Goal: Task Accomplishment & Management: Complete application form

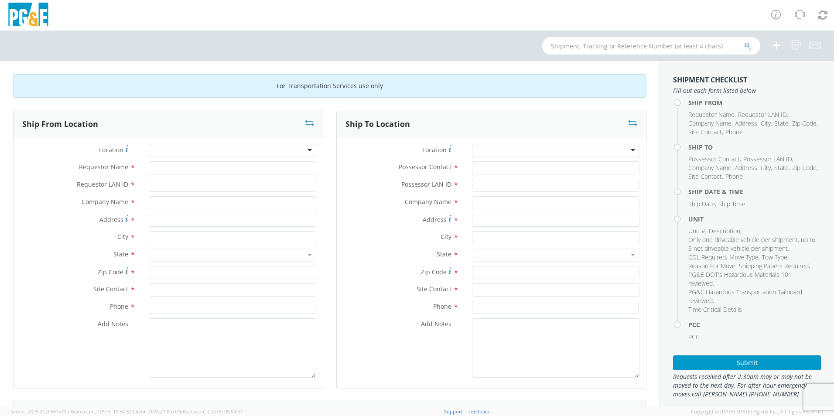
click at [226, 152] on div at bounding box center [232, 150] width 167 height 13
type input "treat"
click at [280, 149] on div at bounding box center [232, 150] width 167 height 13
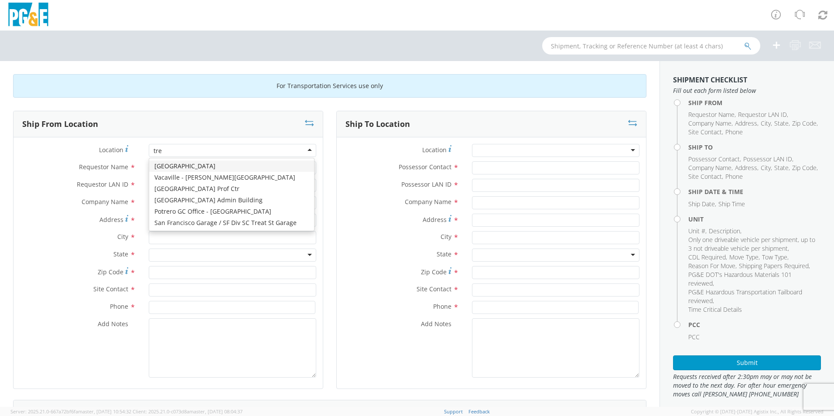
type input "trea"
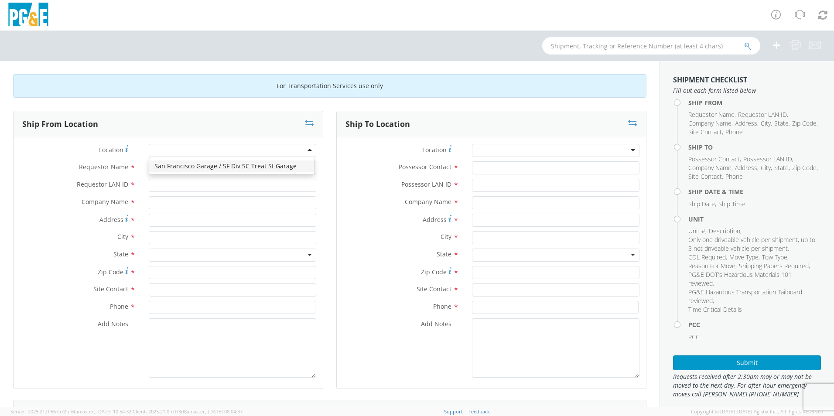
type input "PG&E"
type input "[STREET_ADDRESS]"
type input "[GEOGRAPHIC_DATA]"
type input "94110"
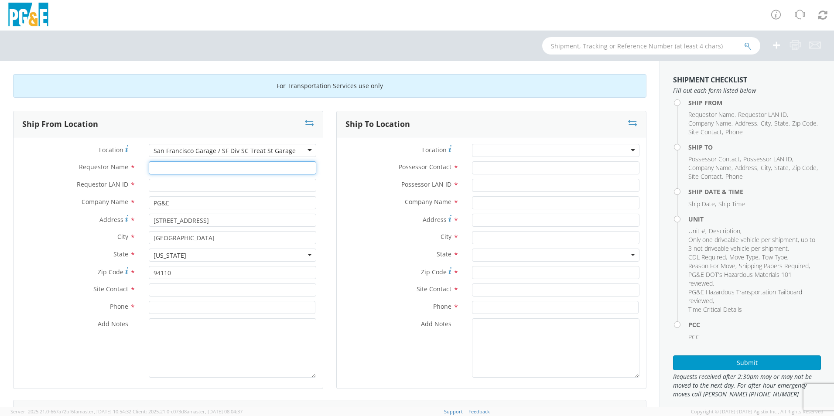
click at [225, 165] on input "Requestor Name *" at bounding box center [232, 167] width 167 height 13
type input "[PERSON_NAME]"
click at [202, 187] on input "Requestor LAN ID *" at bounding box center [232, 185] width 167 height 13
type input "j"
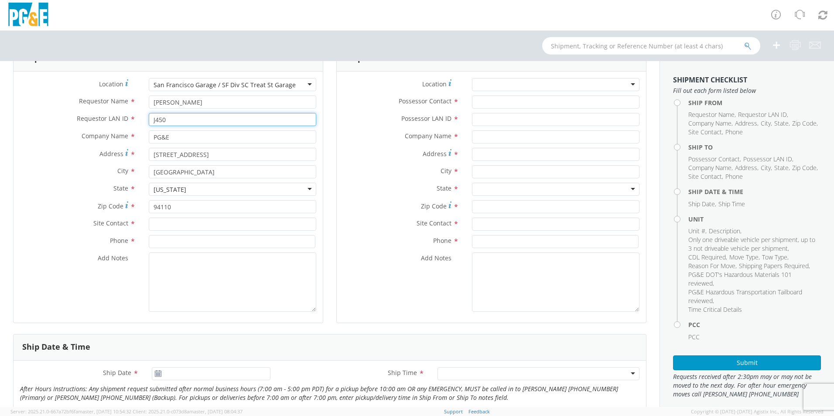
scroll to position [87, 0]
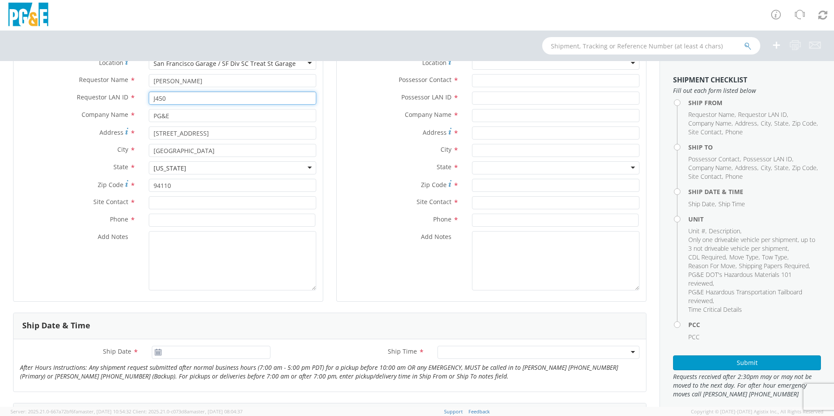
type input "J450"
click at [177, 199] on input "text" at bounding box center [232, 202] width 167 height 13
type input "J"
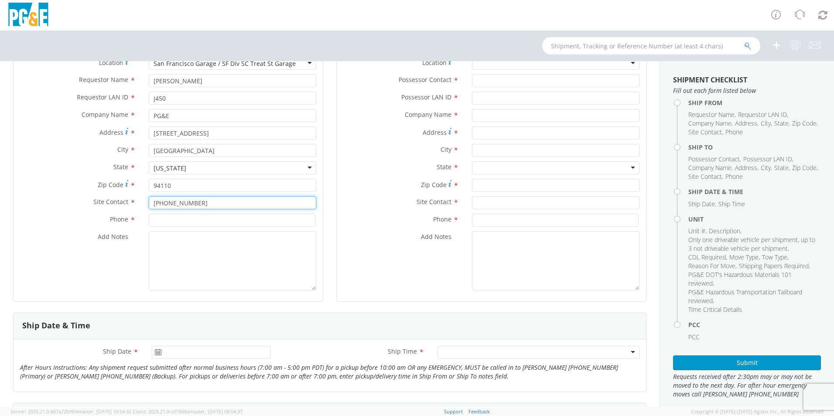
drag, startPoint x: 196, startPoint y: 205, endPoint x: 141, endPoint y: 203, distance: 54.5
click at [142, 203] on div "[PHONE_NUMBER] J" at bounding box center [232, 202] width 181 height 13
type input "[PERSON_NAME]"
click at [136, 223] on label "Phone *" at bounding box center [78, 219] width 129 height 11
click at [153, 223] on input at bounding box center [232, 220] width 167 height 13
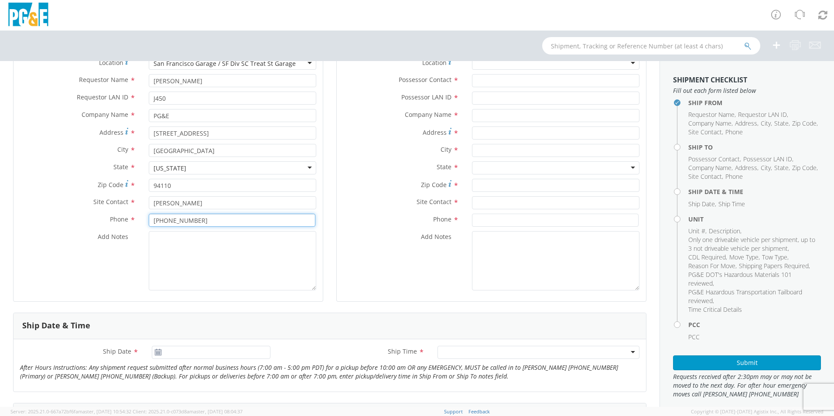
scroll to position [0, 0]
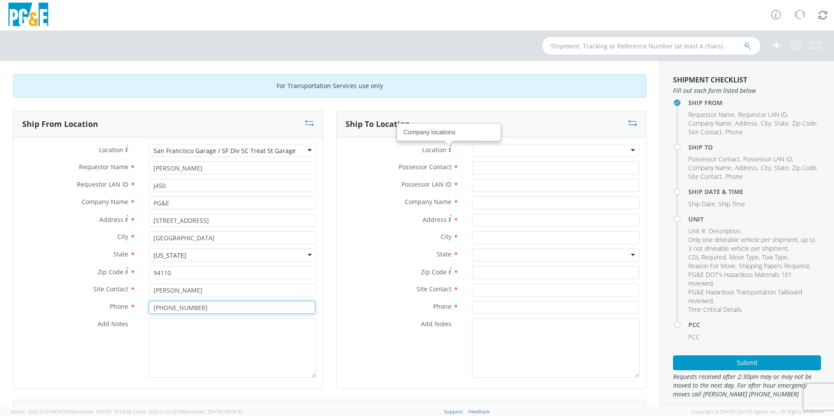
type input "[PHONE_NUMBER]"
click at [501, 152] on div at bounding box center [555, 150] width 167 height 13
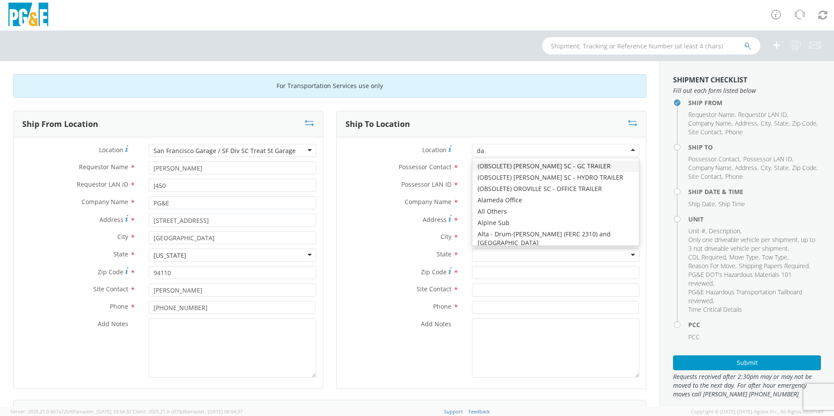
type input "dav"
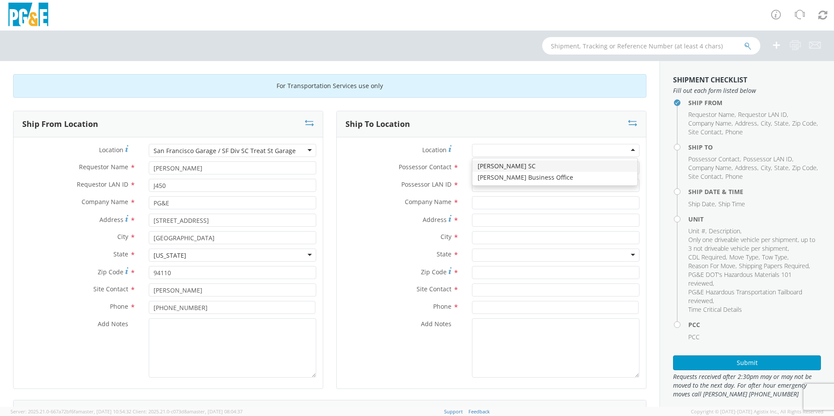
type input "PG&E"
type input "[STREET_ADDRESS]"
type input "[PERSON_NAME]"
type input "95616"
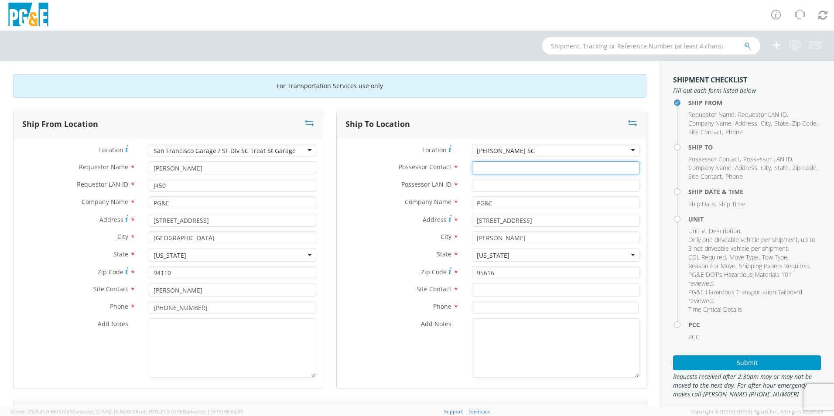
click at [489, 169] on input "Possessor Contact *" at bounding box center [555, 167] width 167 height 13
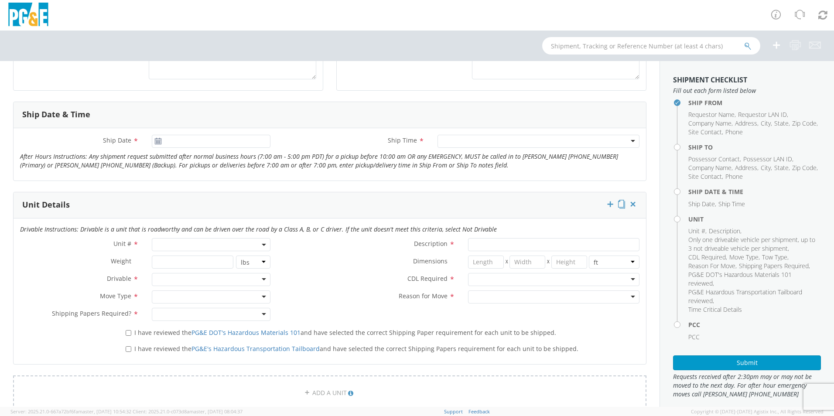
scroll to position [305, 0]
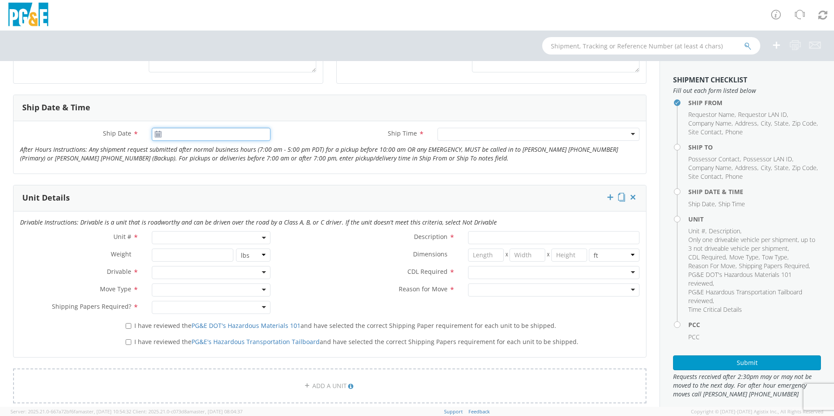
type input "[DATE]"
click at [232, 137] on input "[DATE]" at bounding box center [211, 134] width 119 height 13
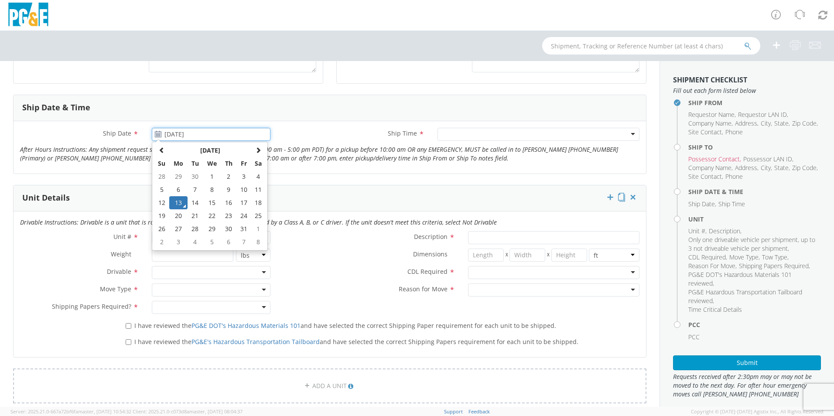
click at [175, 200] on td "13" at bounding box center [178, 202] width 18 height 13
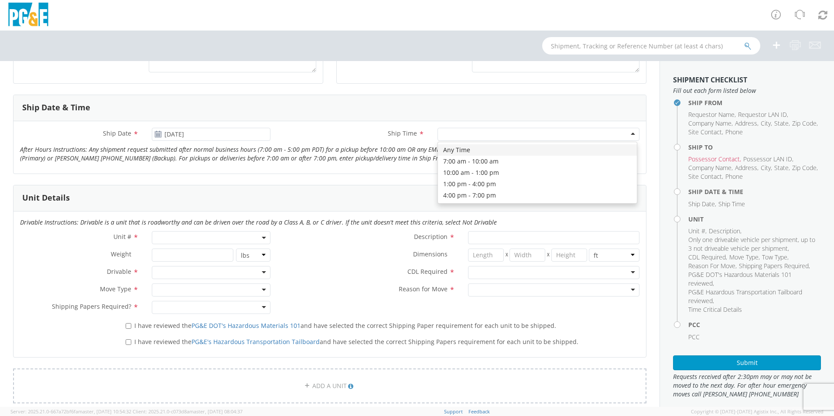
click at [460, 137] on div at bounding box center [538, 134] width 202 height 13
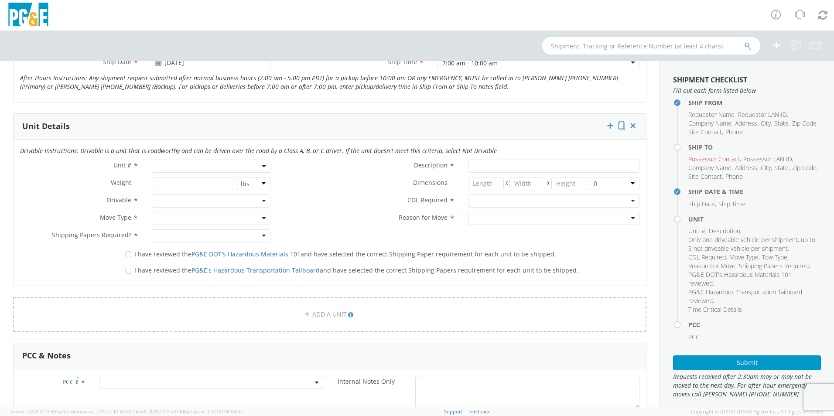
scroll to position [393, 0]
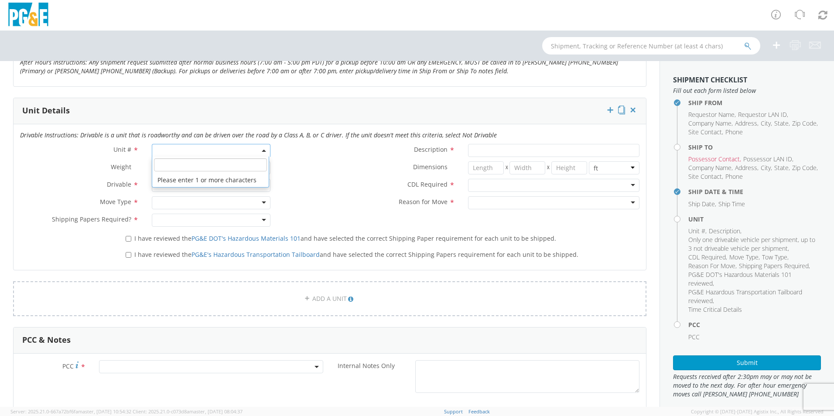
click at [260, 145] on span at bounding box center [211, 150] width 119 height 13
click at [228, 161] on input "search" at bounding box center [210, 164] width 113 height 13
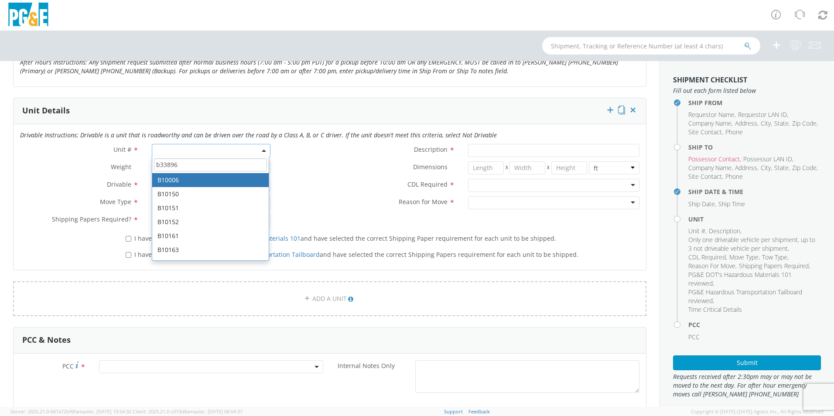
type input "b33896"
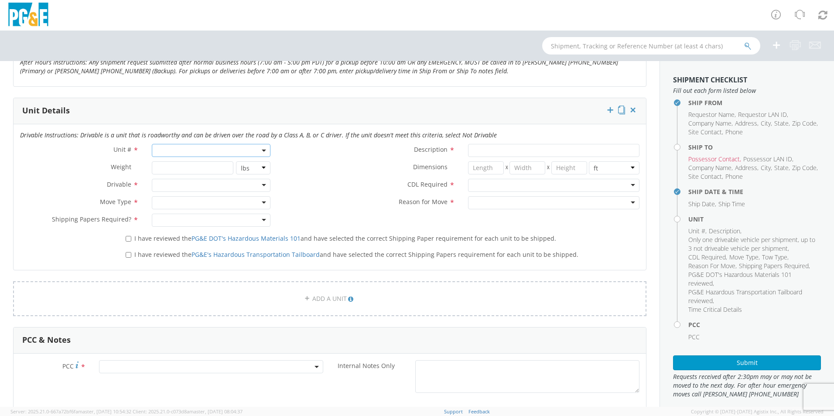
click at [216, 153] on span at bounding box center [211, 150] width 119 height 13
click at [212, 151] on span at bounding box center [211, 150] width 119 height 13
click at [200, 166] on input "search" at bounding box center [210, 164] width 113 height 13
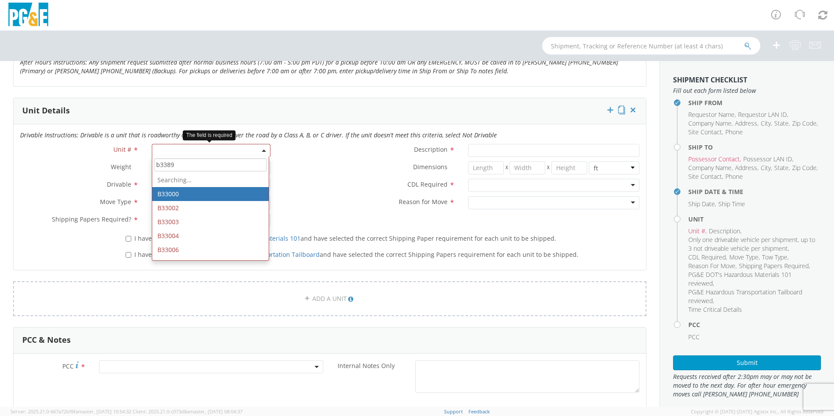
type input "b33896"
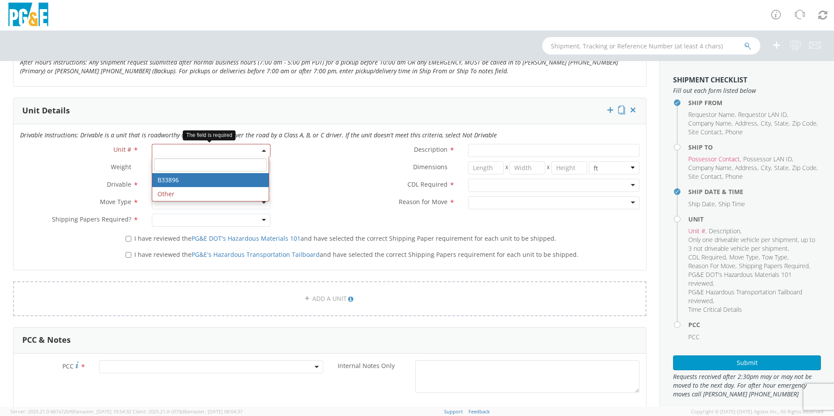
type input "BUS OR MOTORHOME 4X2"
type input "26000"
select select "B33896"
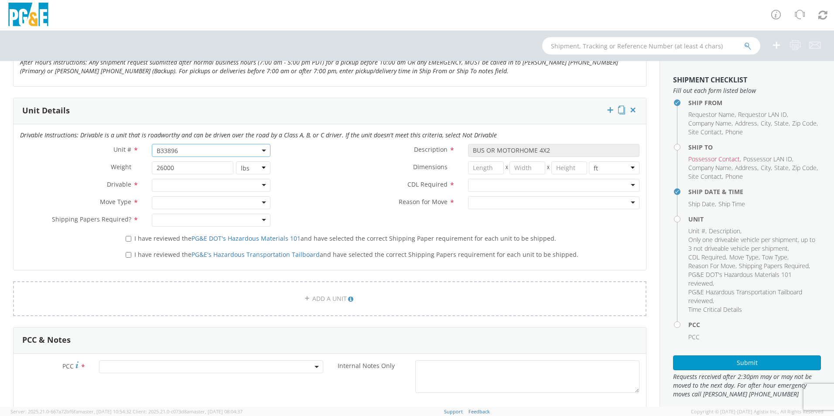
click at [476, 186] on div at bounding box center [553, 185] width 171 height 13
click at [475, 207] on div at bounding box center [553, 202] width 171 height 13
click at [260, 189] on div at bounding box center [211, 185] width 119 height 13
click at [263, 199] on div at bounding box center [211, 202] width 119 height 13
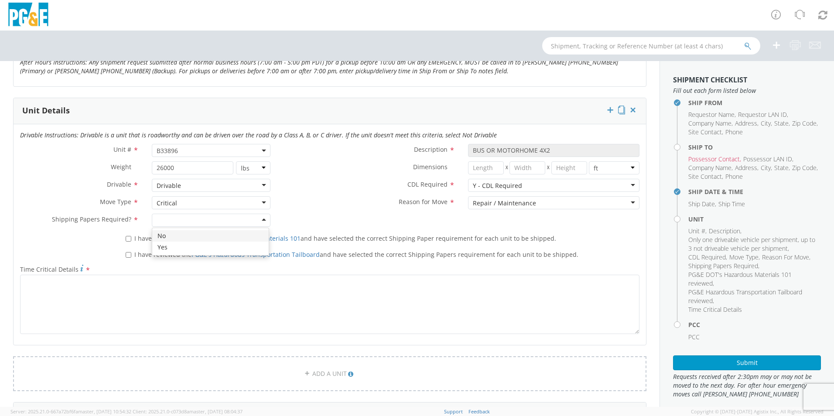
click at [244, 219] on div at bounding box center [211, 220] width 119 height 13
click at [130, 236] on input "I have reviewed the PG&E DOT's Hazardous Materials 101 and have selected the co…" at bounding box center [129, 239] width 6 height 6
checkbox input "true"
click at [127, 255] on input "I have reviewed the PG&E's Hazardous Transportation Tailboard and have selected…" at bounding box center [129, 255] width 6 height 6
checkbox input "true"
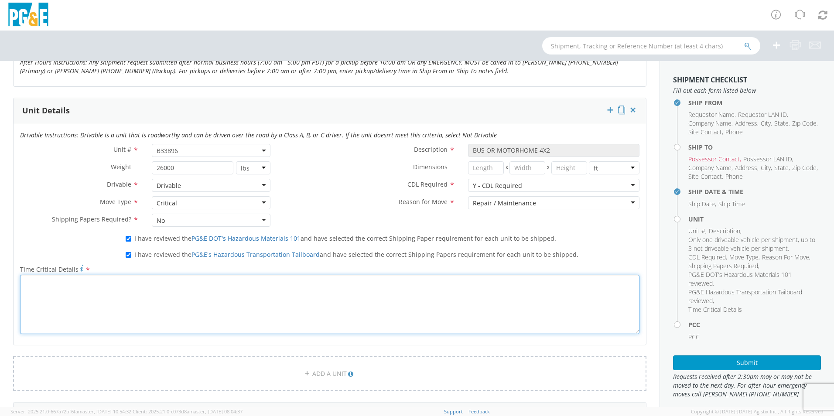
click at [102, 287] on textarea "Time Critical Details *" at bounding box center [329, 304] width 619 height 59
type textarea "This unit needs to be move ASAP"
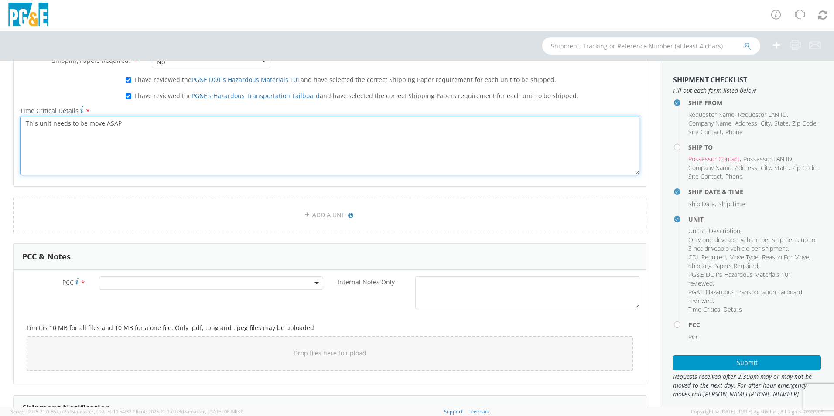
scroll to position [567, 0]
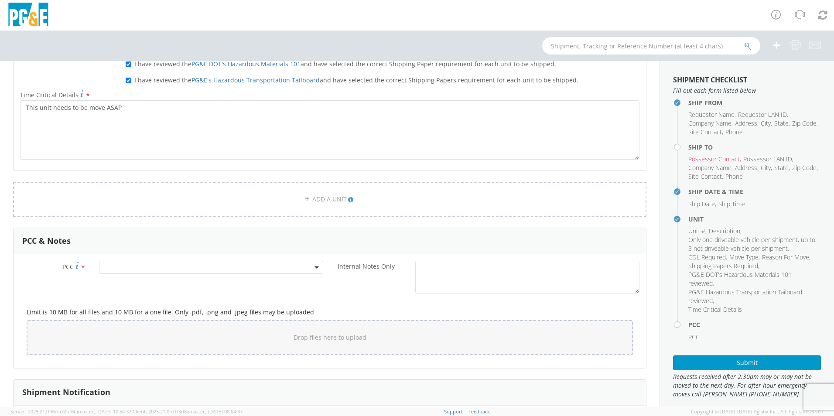
click at [219, 264] on span at bounding box center [211, 267] width 224 height 13
click at [204, 282] on input "number" at bounding box center [209, 281] width 217 height 13
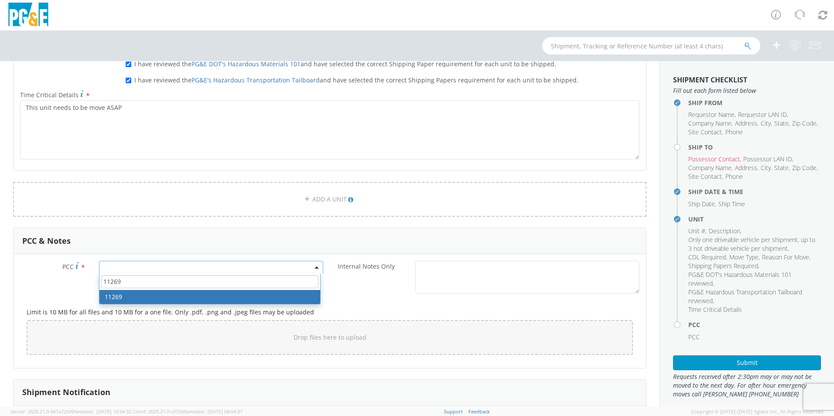
type input "11269"
select select "11269"
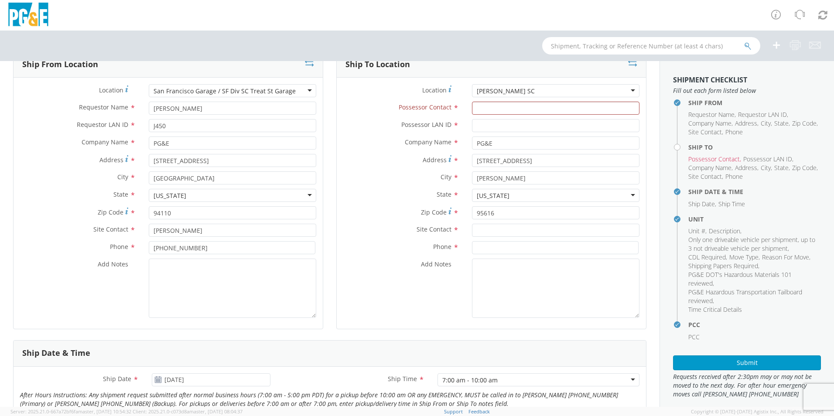
scroll to position [16, 0]
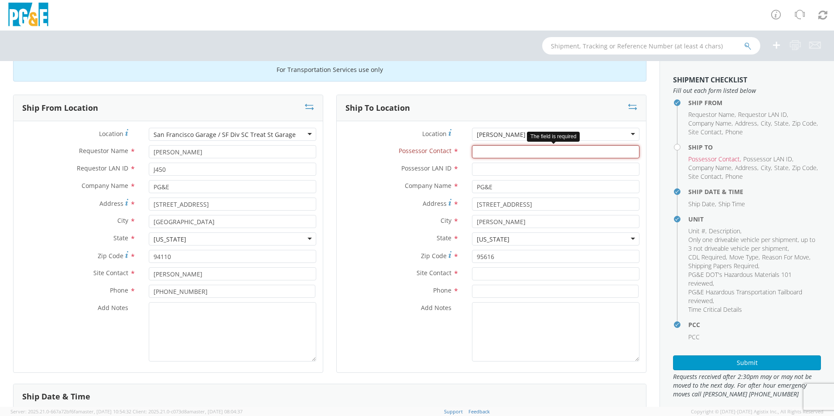
click at [480, 149] on input "Possessor Contact *" at bounding box center [555, 151] width 167 height 13
type input "[PERSON_NAME]"
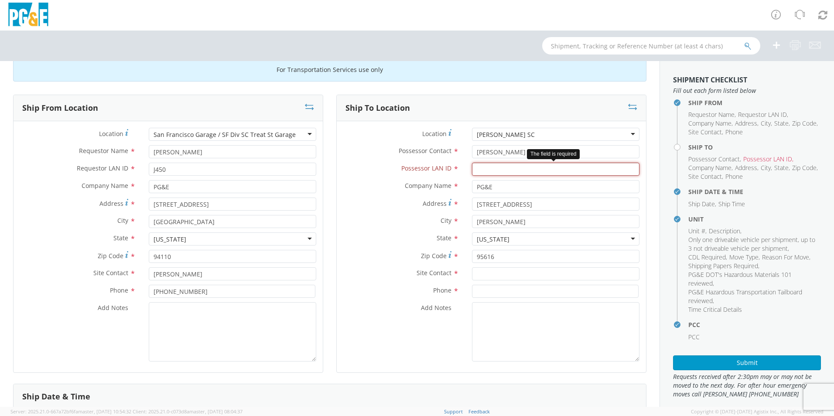
click at [488, 168] on input "Possessor LAN ID *" at bounding box center [555, 169] width 167 height 13
type input "G1MN"
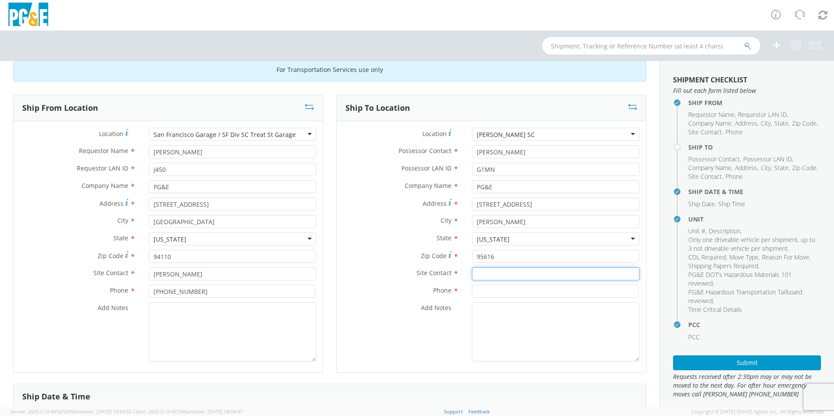
click at [487, 275] on input "text" at bounding box center [555, 273] width 167 height 13
type input "[PERSON_NAME]"
click at [486, 290] on input at bounding box center [555, 291] width 167 height 13
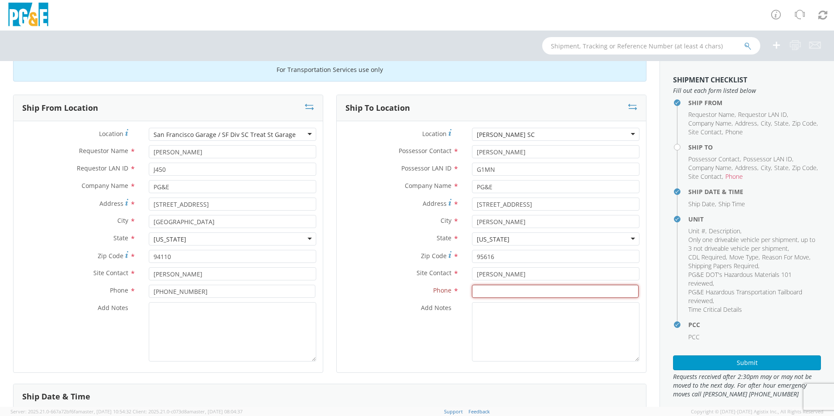
click at [489, 293] on input at bounding box center [555, 291] width 167 height 13
click at [520, 288] on input "53075758" at bounding box center [555, 291] width 167 height 13
type input "5307575850"
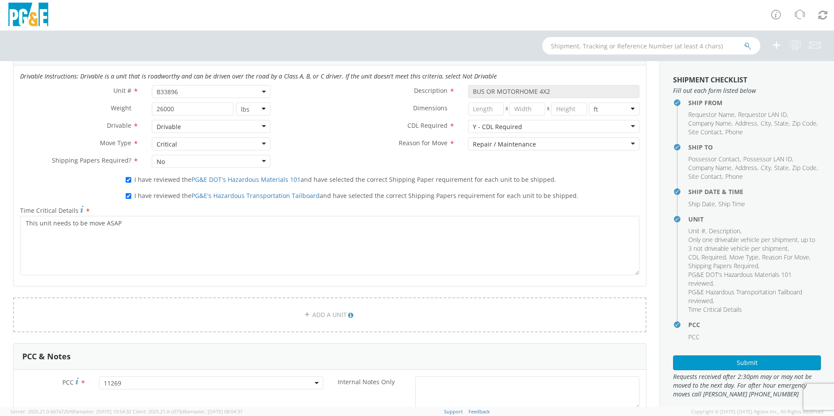
scroll to position [452, 0]
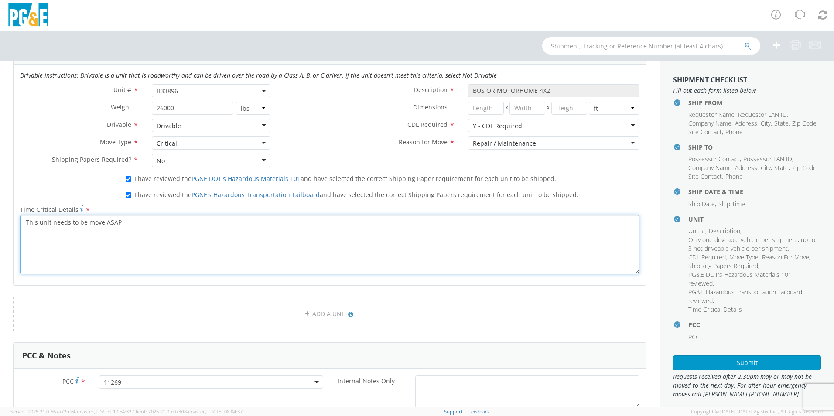
click at [161, 230] on textarea "This unit needs to be move ASAP" at bounding box center [329, 244] width 619 height 59
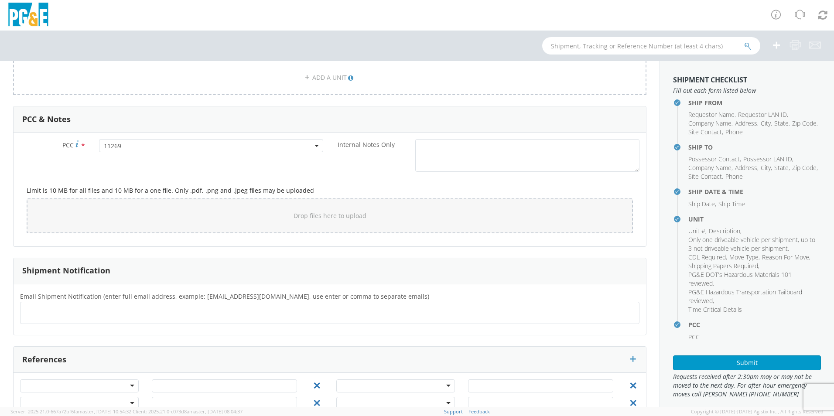
scroll to position [714, 0]
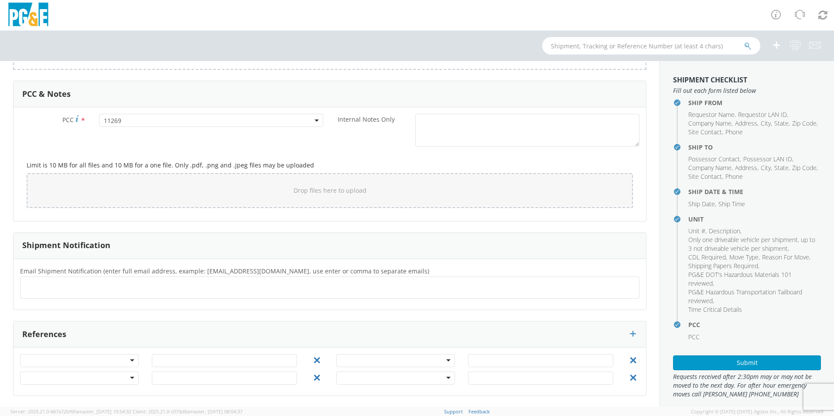
type textarea "This unit needs to be move ASAP. unit is Drivable needs to be moved [DATE]. [PH…"
click at [63, 287] on ul at bounding box center [330, 287] width 612 height 14
type input "[EMAIL_ADDRESS]"
type input "[EMAIL_ADDRESS][DOMAIN_NAME]"
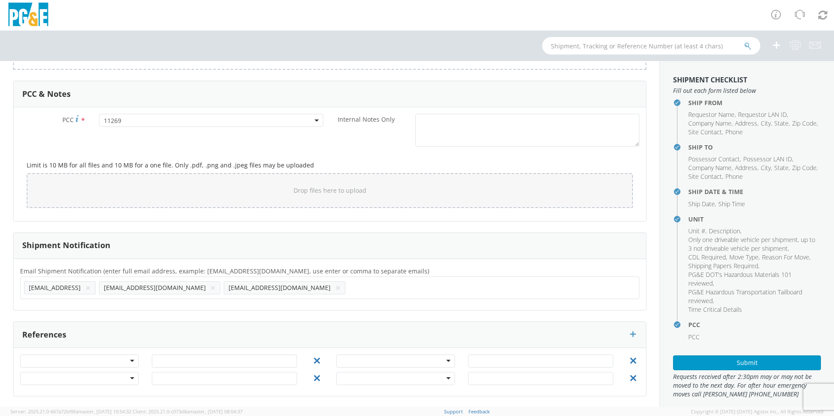
click at [349, 287] on input "text" at bounding box center [353, 287] width 9 height 13
type input "[EMAIL_ADDRESS][DOMAIN_NAME]"
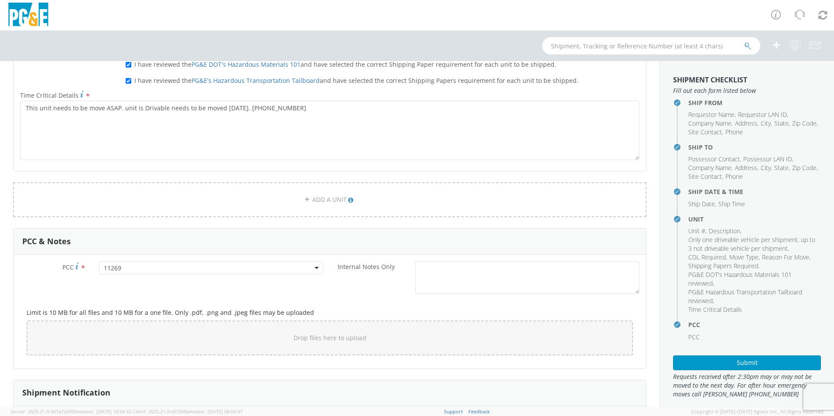
scroll to position [496, 0]
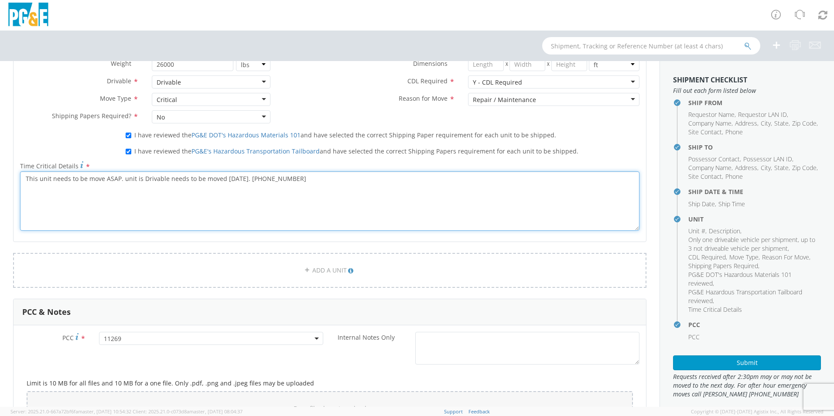
click at [163, 180] on textarea "This unit needs to be move ASAP. unit is Drivable needs to be moved [DATE]. [PH…" at bounding box center [329, 200] width 619 height 59
click at [163, 179] on textarea "This unit needs to be move ASAP. unit is Drivable needs to be moved [DATE]. [PH…" at bounding box center [329, 200] width 619 height 59
click at [164, 179] on textarea "This unit needs to be move ASAP. unit is Drivable needs to be moved [DATE]. [PH…" at bounding box center [329, 200] width 619 height 59
click at [172, 199] on textarea "This unit needs to be move ASAP. unit is Drivable needs to be moved [DATE]. [PH…" at bounding box center [329, 200] width 619 height 59
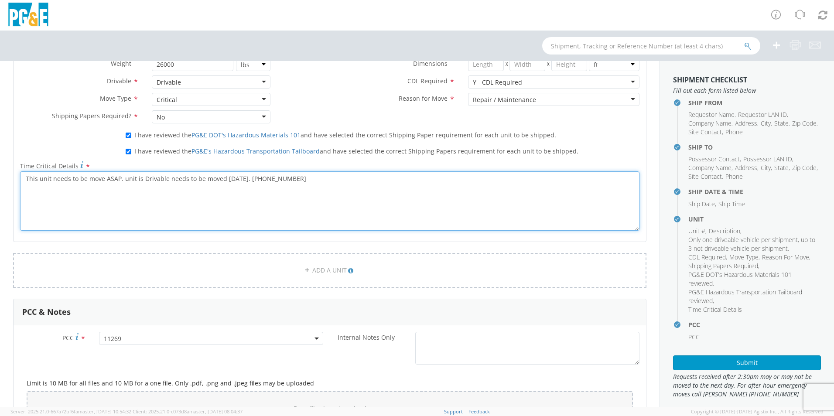
click at [166, 180] on textarea "This unit needs to be move ASAP. unit is Drivable needs to be moved [DATE]. [PH…" at bounding box center [329, 200] width 619 height 59
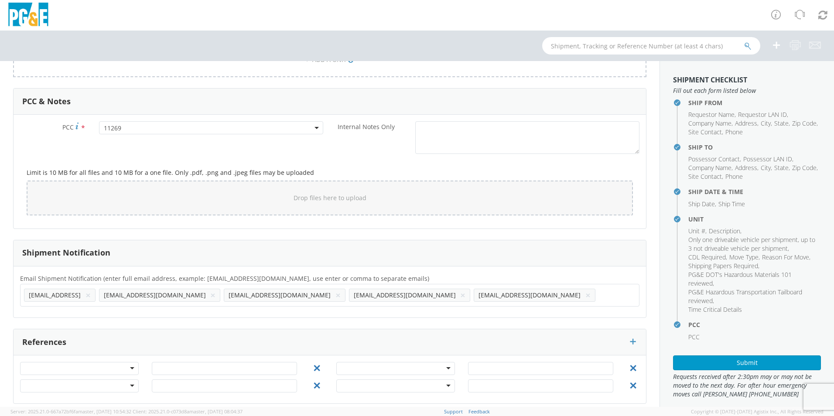
scroll to position [714, 0]
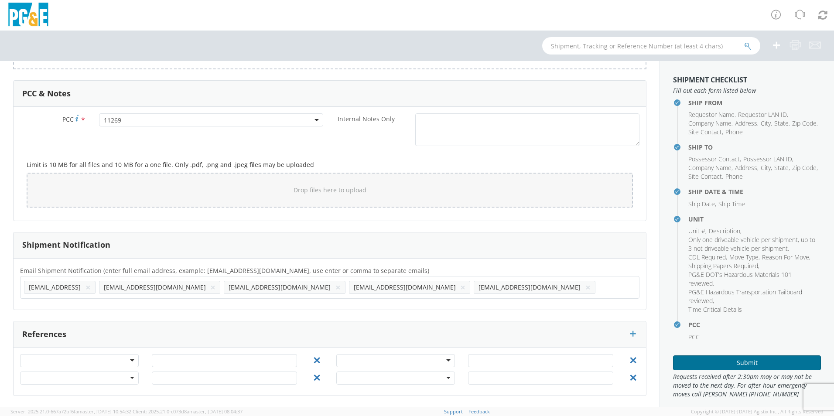
type textarea "This unit needs to be move ASAP. unit is Drivable, needs to be moved [DATE]. [P…"
click at [745, 362] on button "Submit" at bounding box center [747, 362] width 148 height 15
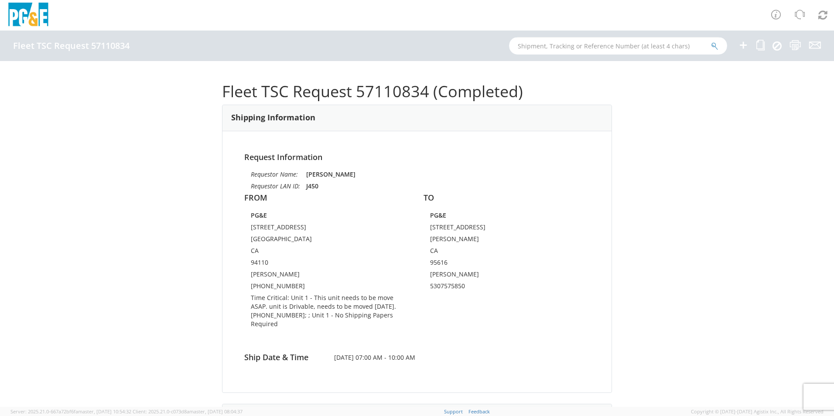
click at [543, 42] on input "text" at bounding box center [618, 45] width 218 height 17
type input "b42190"
click at [711, 41] on button "submit" at bounding box center [714, 46] width 7 height 10
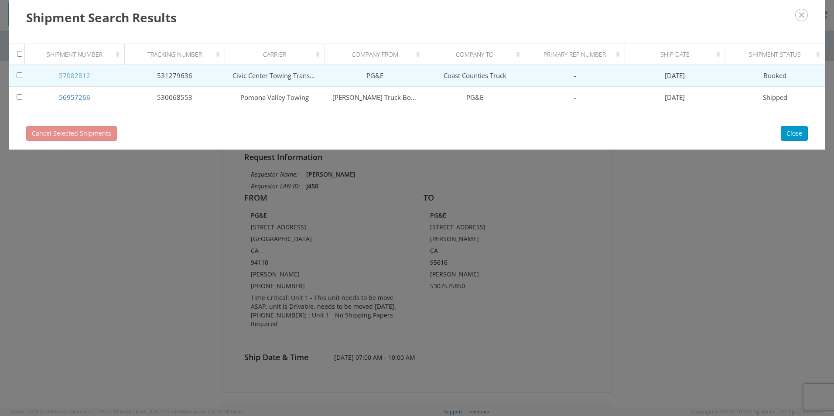
click at [85, 77] on link "57082812" at bounding box center [74, 75] width 31 height 9
